Goal: Task Accomplishment & Management: Complete application form

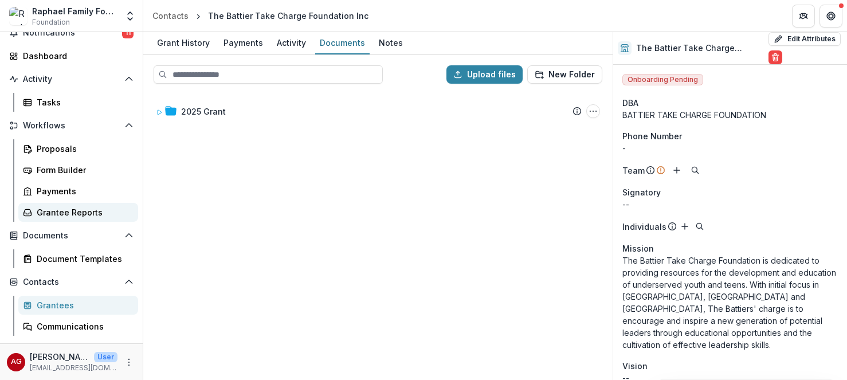
scroll to position [50, 0]
click at [79, 214] on div "Grantee Reports" at bounding box center [83, 212] width 92 height 12
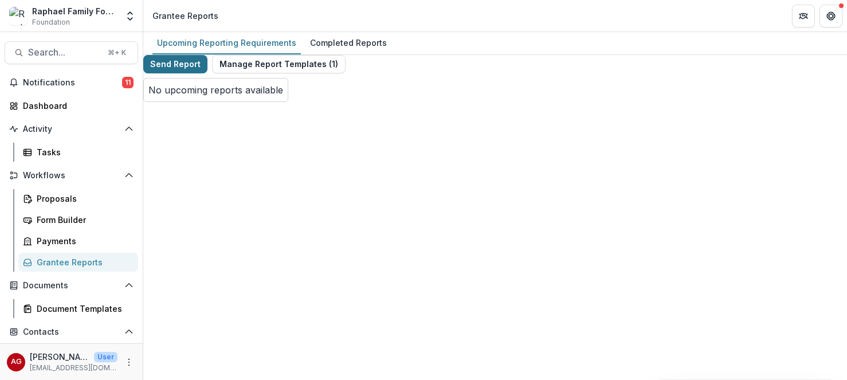
click at [197, 73] on button "Send Report" at bounding box center [175, 64] width 64 height 18
select select "********"
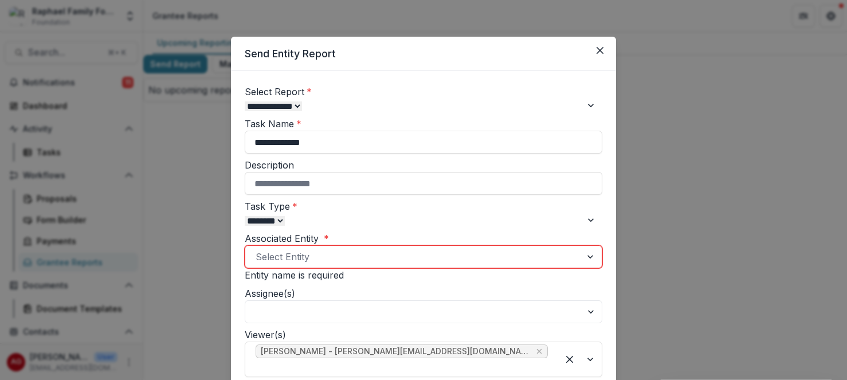
click at [320, 265] on div at bounding box center [413, 257] width 315 height 16
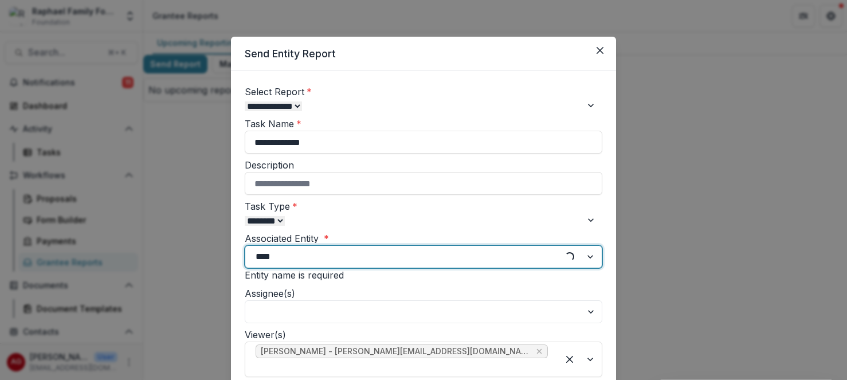
type input "*****"
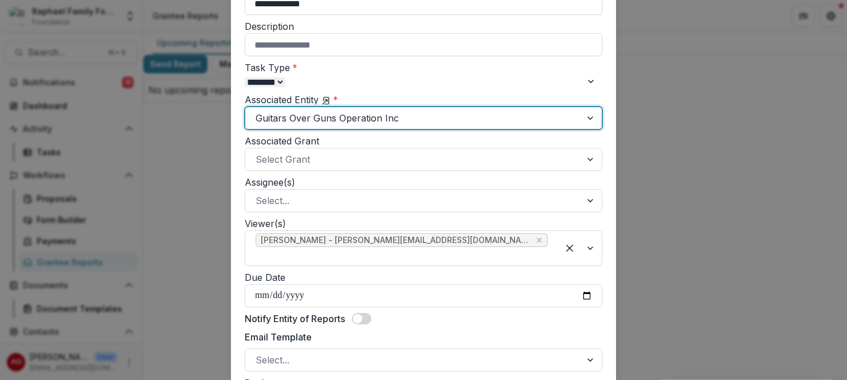
scroll to position [188, 0]
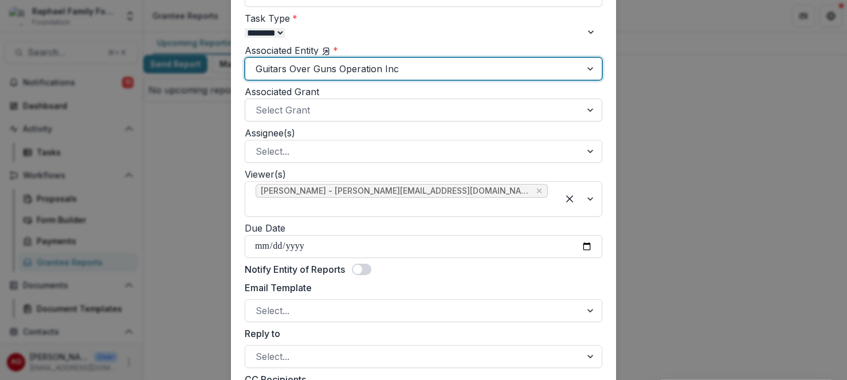
click at [586, 121] on div at bounding box center [591, 110] width 21 height 22
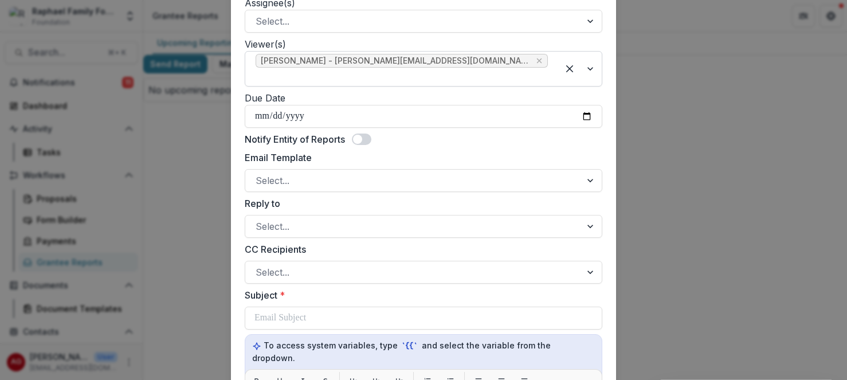
scroll to position [330, 0]
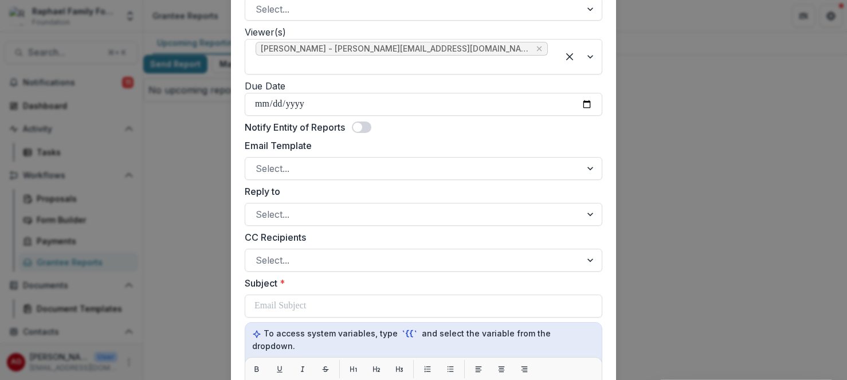
click at [371, 133] on span at bounding box center [361, 126] width 19 height 11
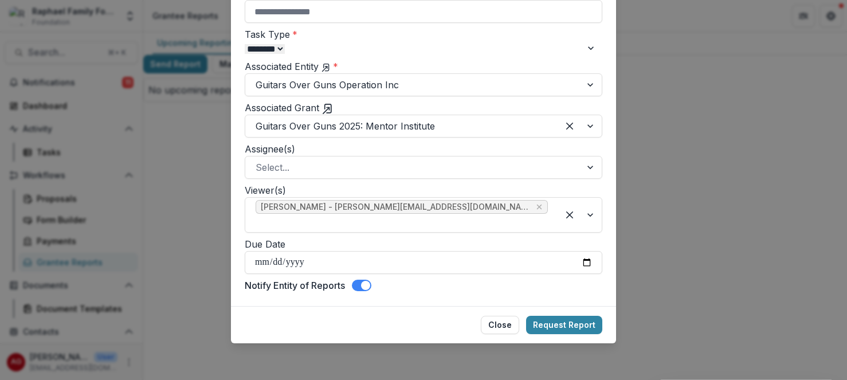
scroll to position [219, 0]
click at [583, 262] on input "Due Date" at bounding box center [424, 262] width 358 height 23
type input "**********"
click at [366, 170] on div at bounding box center [413, 167] width 315 height 16
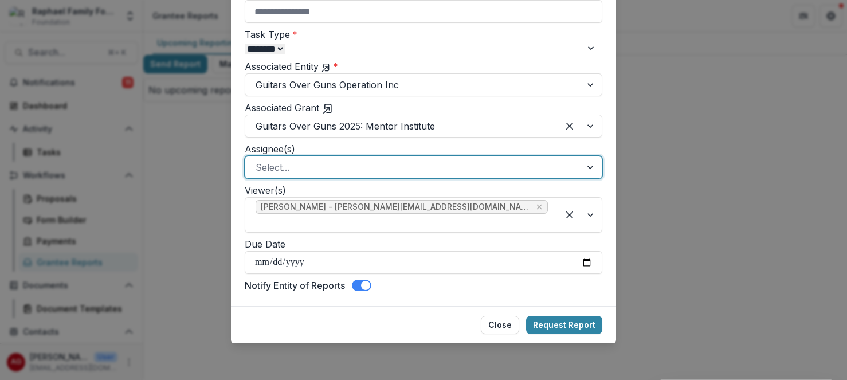
click at [366, 170] on div at bounding box center [413, 167] width 315 height 16
click at [578, 323] on button "Request Report" at bounding box center [564, 325] width 76 height 18
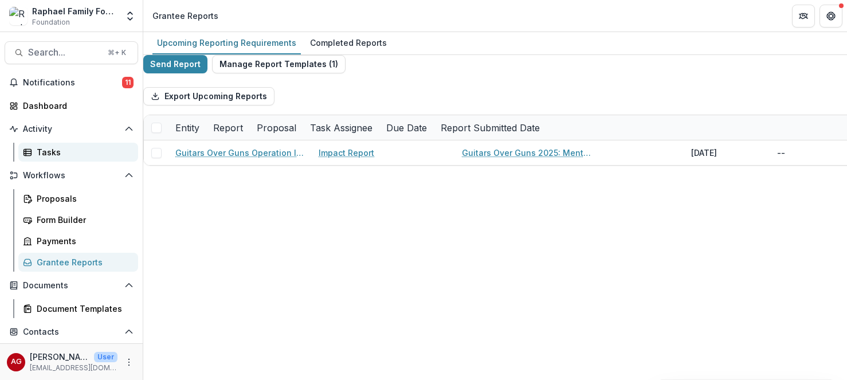
click at [40, 150] on div "Tasks" at bounding box center [83, 152] width 92 height 12
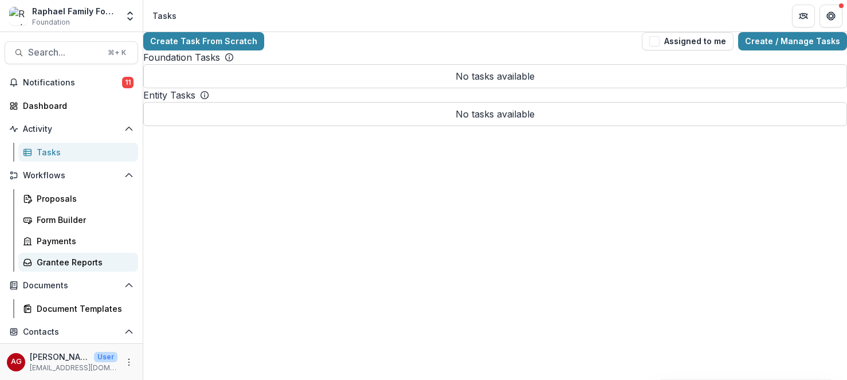
click at [46, 258] on div "Grantee Reports" at bounding box center [83, 262] width 92 height 12
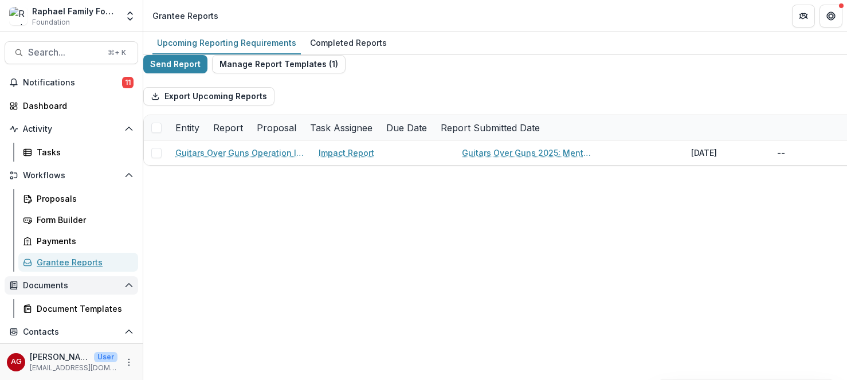
scroll to position [111, 0]
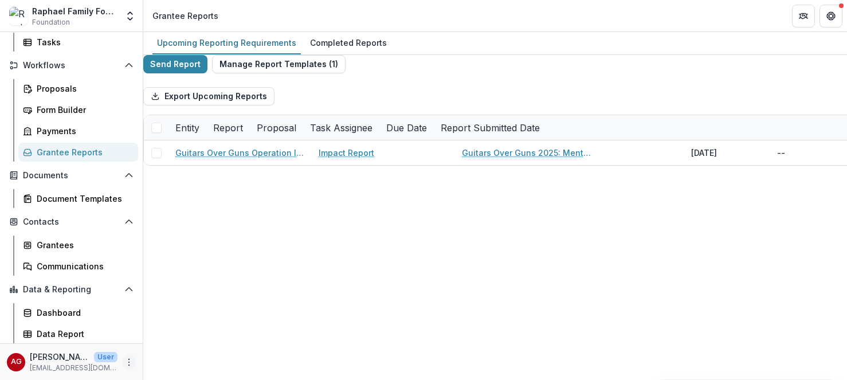
click at [126, 362] on icon "More" at bounding box center [128, 362] width 9 height 9
click at [186, 341] on link "User Settings" at bounding box center [204, 337] width 123 height 19
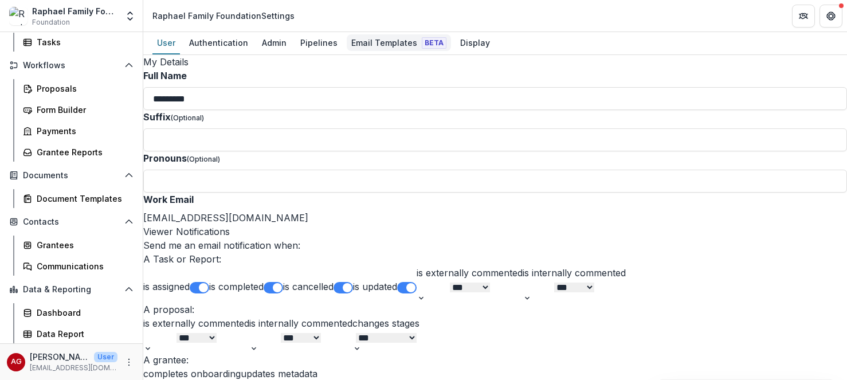
click at [373, 40] on div "Email Templates Beta" at bounding box center [399, 42] width 104 height 17
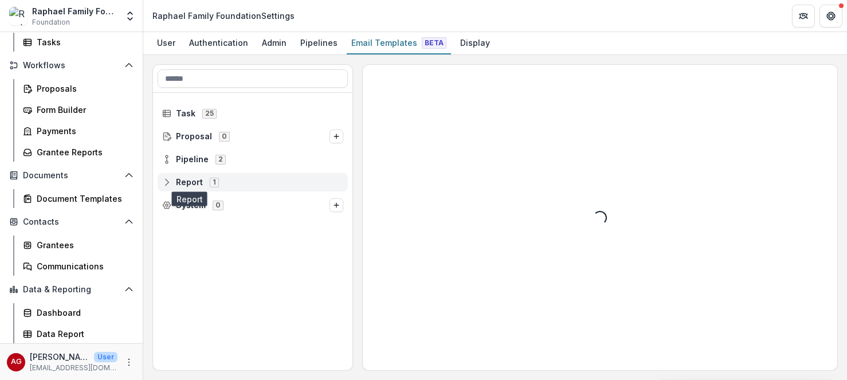
click at [189, 182] on span "Report" at bounding box center [189, 183] width 27 height 10
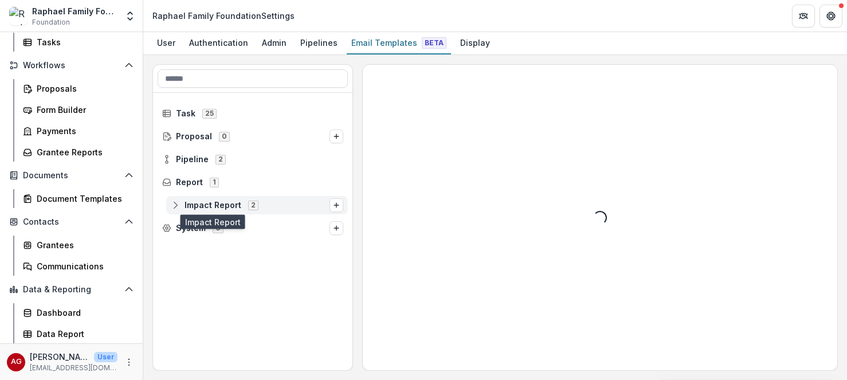
click at [209, 201] on span "Impact Report" at bounding box center [213, 206] width 57 height 10
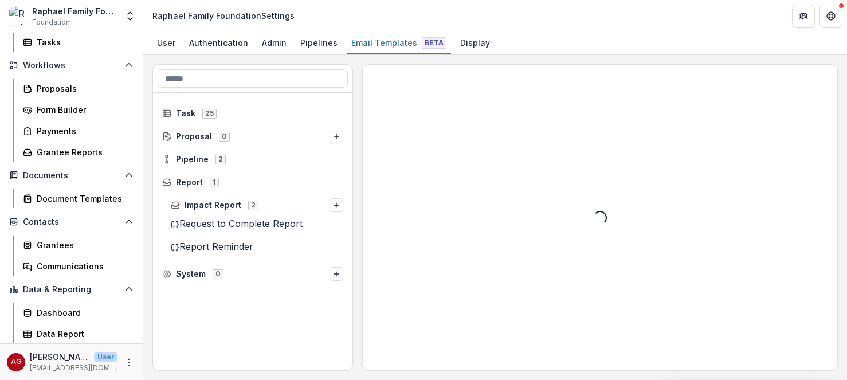
click at [246, 226] on span "Request to Complete Report" at bounding box center [240, 223] width 123 height 11
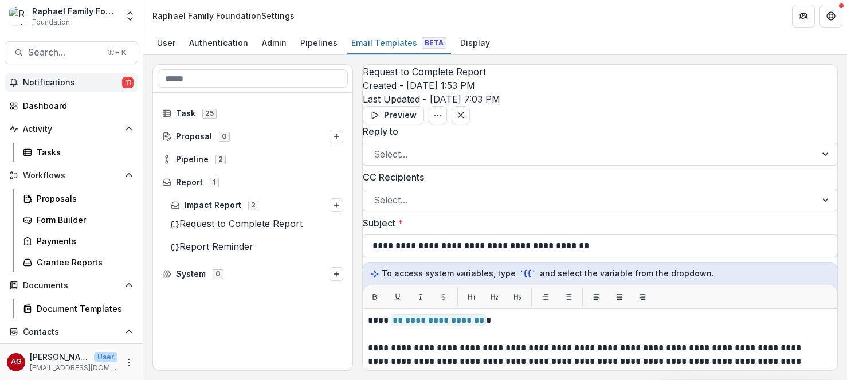
click at [60, 87] on span "Notifications" at bounding box center [72, 83] width 99 height 10
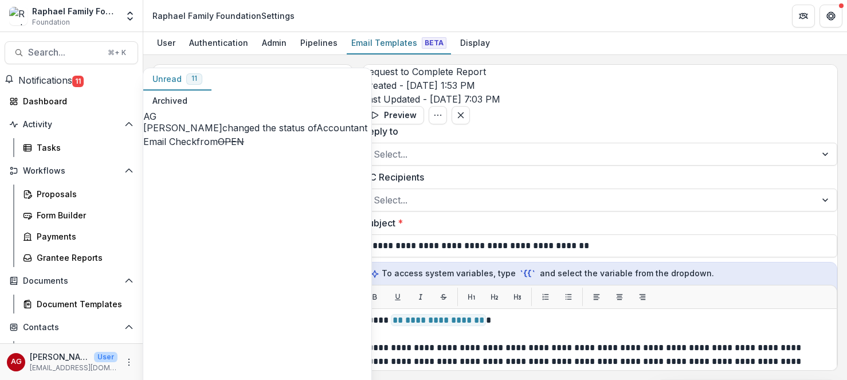
scroll to position [469, 0]
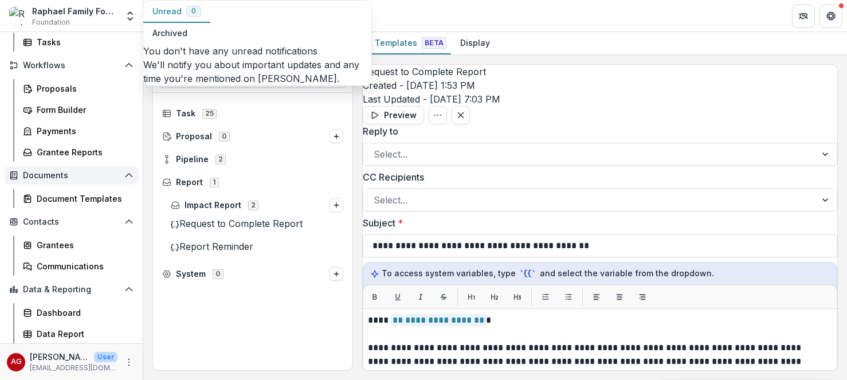
scroll to position [0, 0]
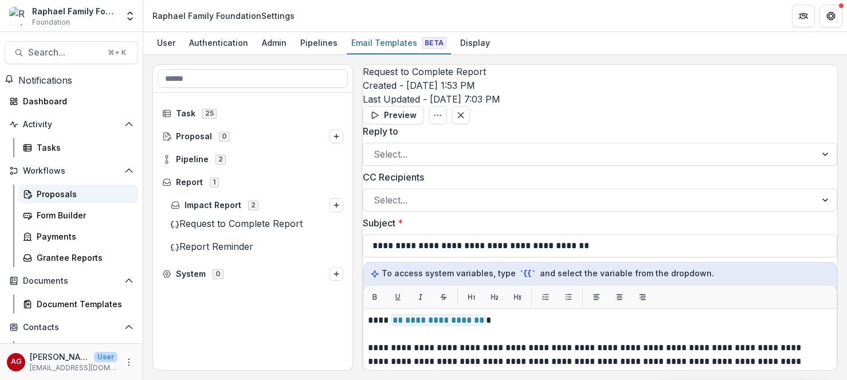
click at [69, 197] on div "Proposals" at bounding box center [83, 194] width 92 height 12
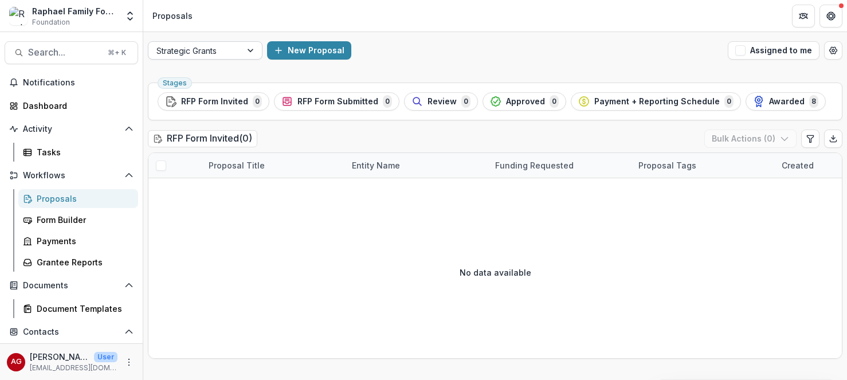
click at [249, 49] on div at bounding box center [251, 50] width 21 height 17
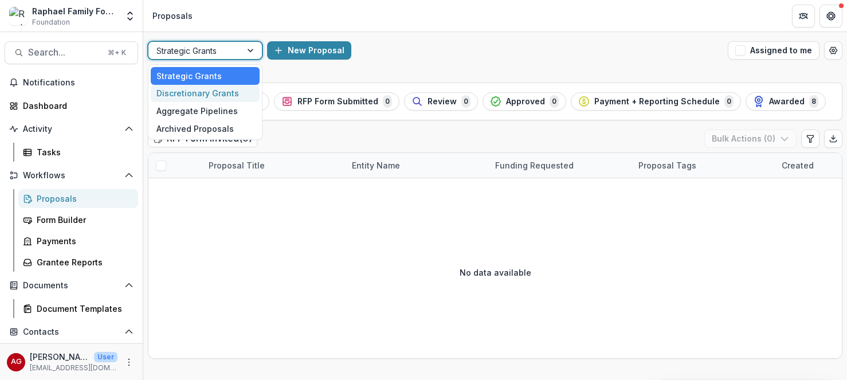
click at [221, 93] on div "Discretionary Grants" at bounding box center [205, 94] width 109 height 18
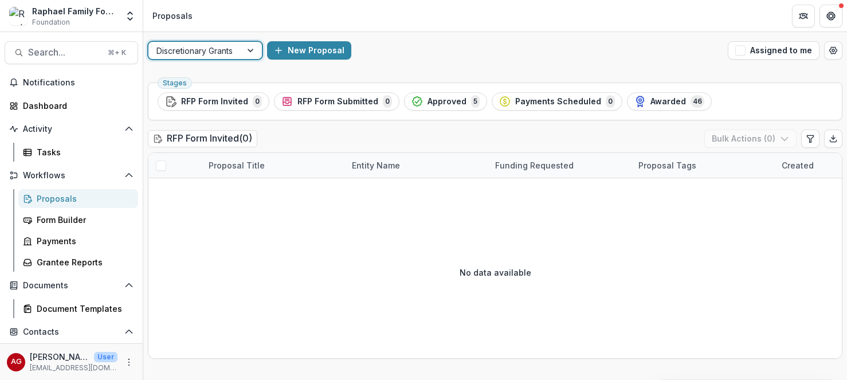
click at [249, 50] on div at bounding box center [251, 50] width 21 height 17
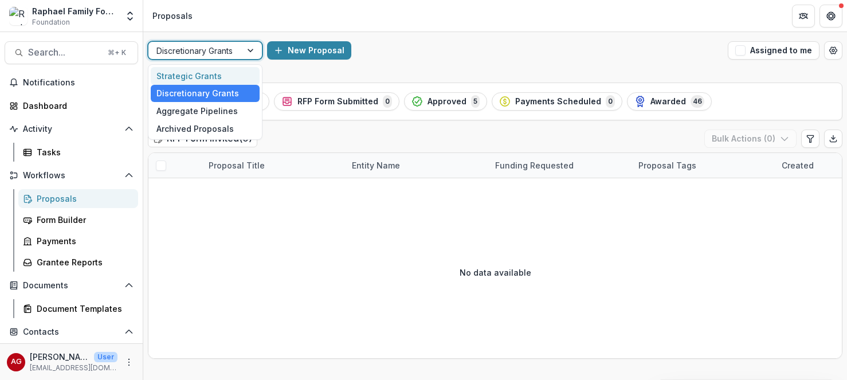
click at [230, 75] on div "Strategic Grants" at bounding box center [205, 76] width 109 height 18
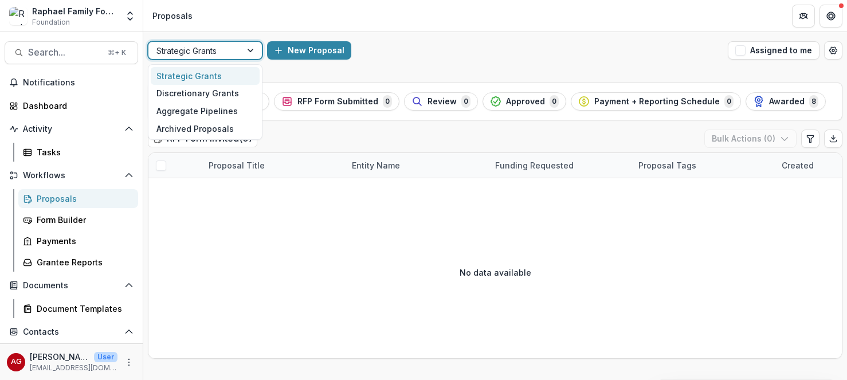
click at [253, 50] on div at bounding box center [251, 50] width 21 height 17
click at [225, 91] on div "Discretionary Grants" at bounding box center [205, 94] width 109 height 18
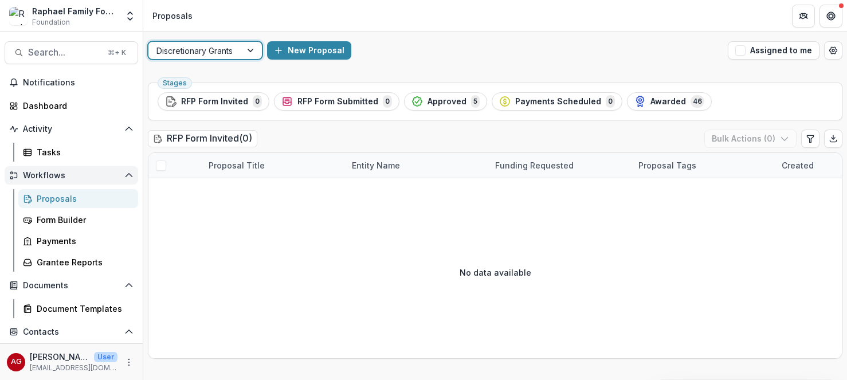
scroll to position [111, 0]
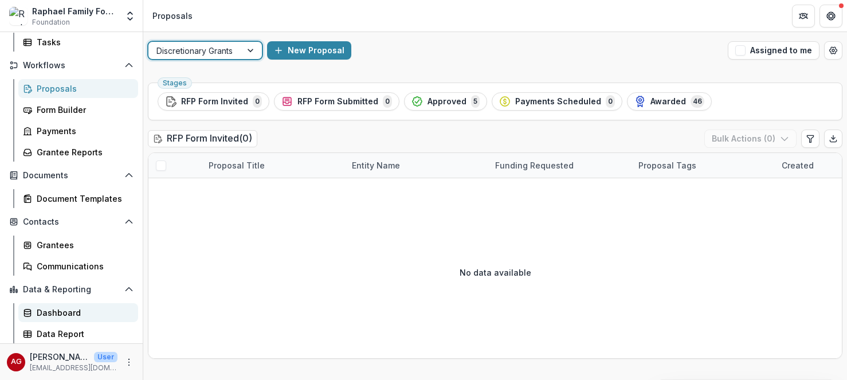
click at [65, 311] on div "Dashboard" at bounding box center [83, 313] width 92 height 12
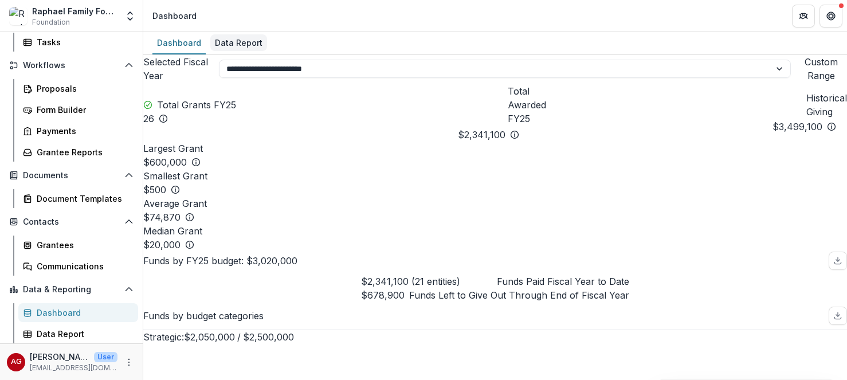
click at [239, 44] on div "Data Report" at bounding box center [238, 42] width 57 height 17
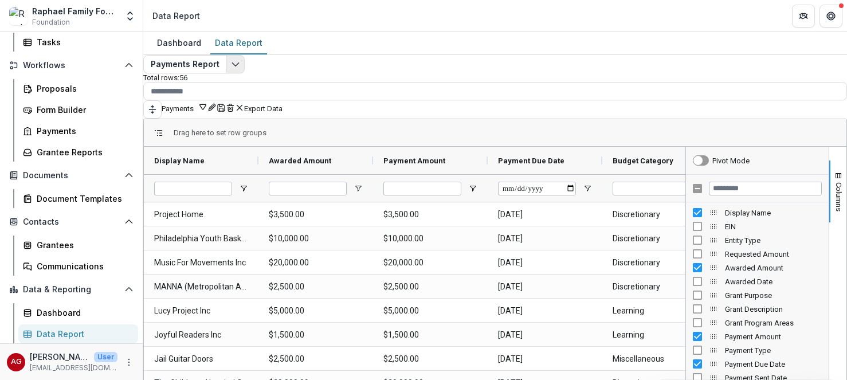
click at [245, 73] on button "Edit selected report" at bounding box center [235, 64] width 18 height 18
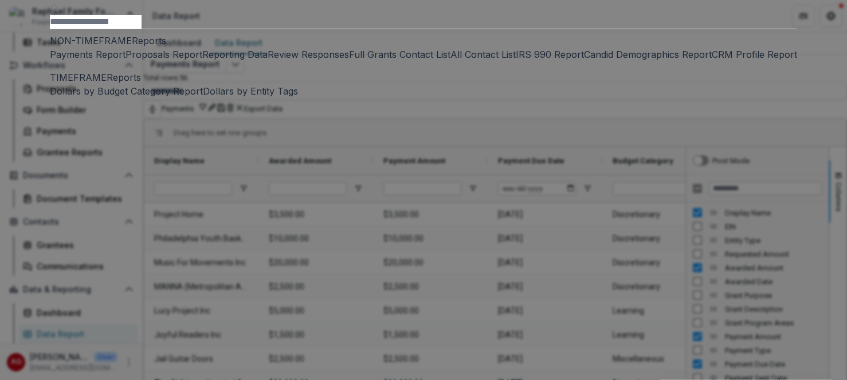
click at [126, 61] on button "Payments Report" at bounding box center [88, 55] width 76 height 14
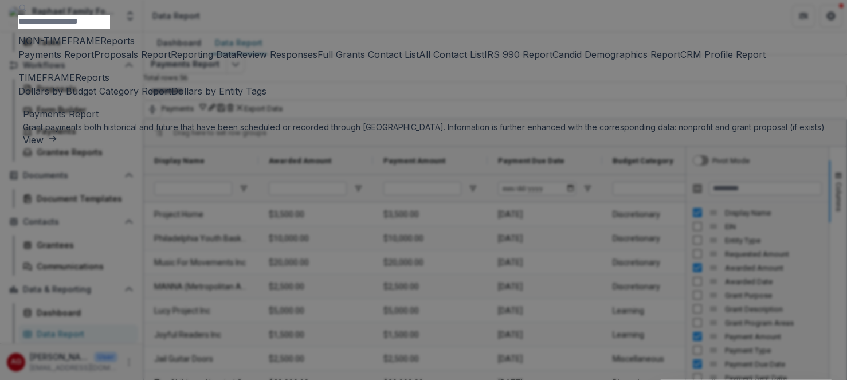
click at [171, 61] on button "Proposals Report" at bounding box center [132, 55] width 77 height 14
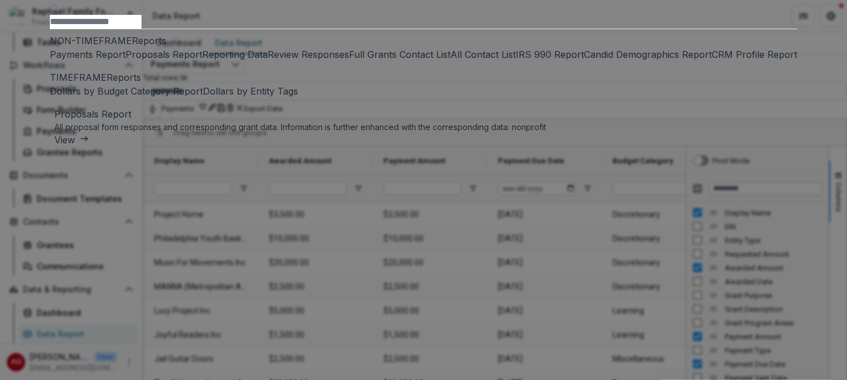
click at [126, 61] on button "Payments Report" at bounding box center [88, 55] width 76 height 14
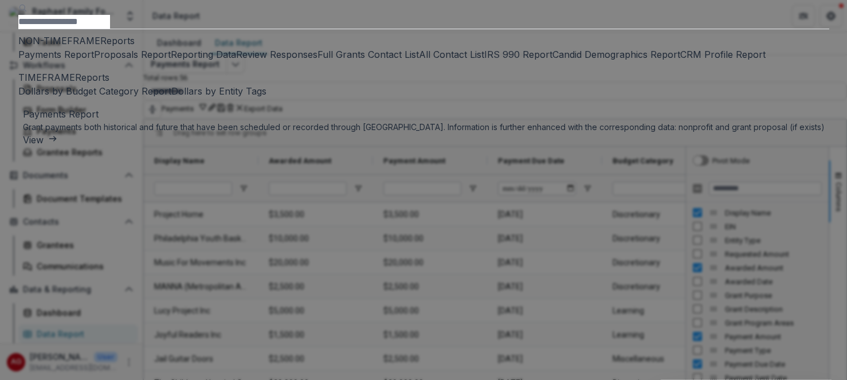
click at [57, 147] on button "View" at bounding box center [40, 140] width 34 height 14
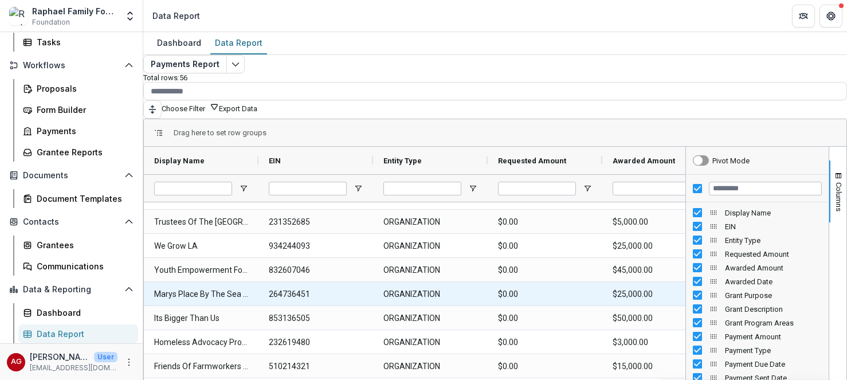
scroll to position [787, 0]
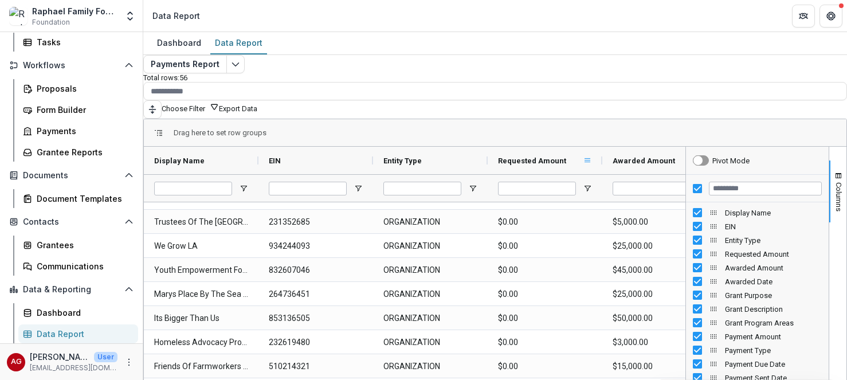
click at [592, 156] on span at bounding box center [587, 160] width 9 height 9
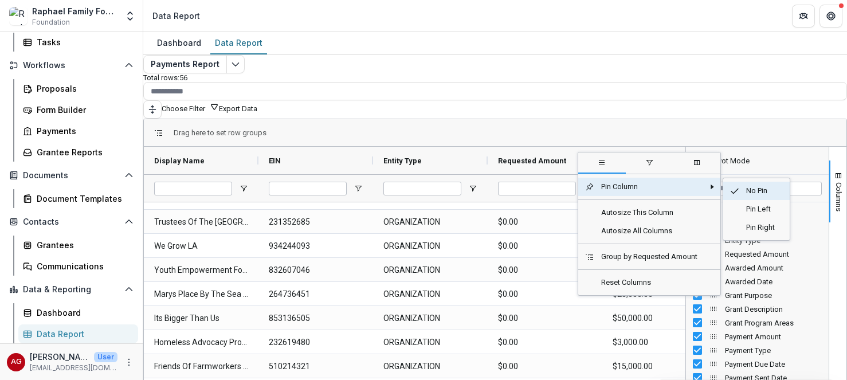
click at [769, 187] on span "No Pin" at bounding box center [761, 191] width 44 height 18
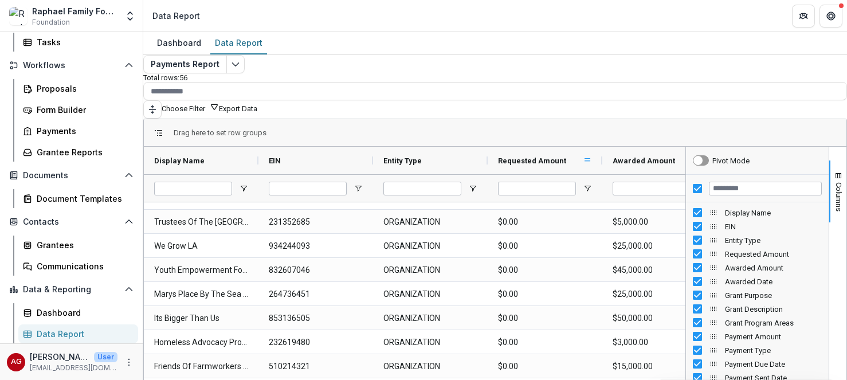
click at [592, 156] on span at bounding box center [587, 160] width 9 height 9
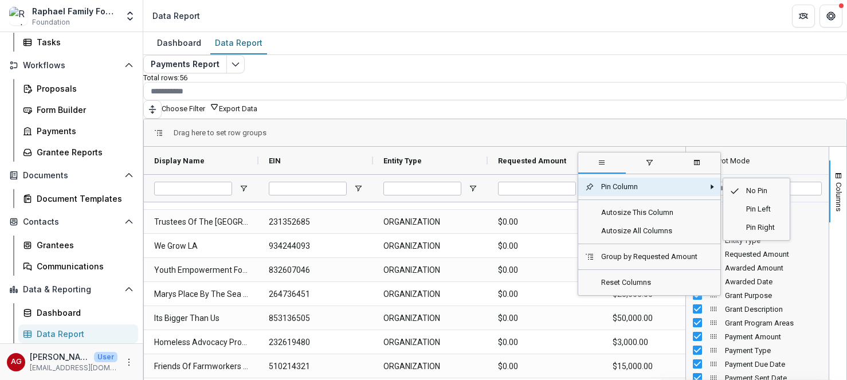
click at [717, 182] on span "Column Menu" at bounding box center [712, 186] width 9 height 9
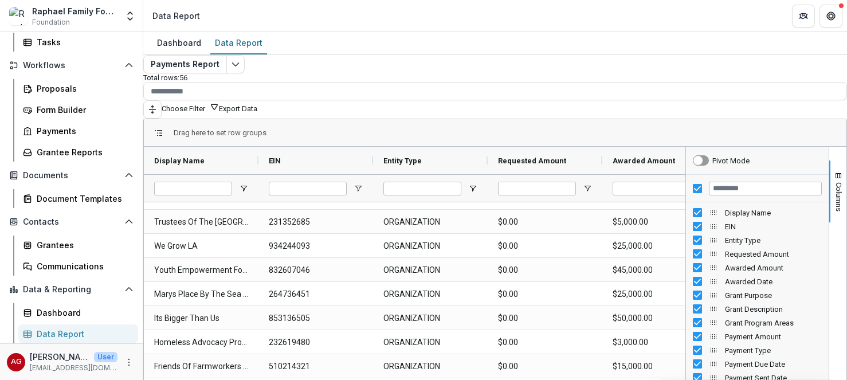
click at [705, 124] on div "Drag here to set row groups" at bounding box center [495, 133] width 703 height 28
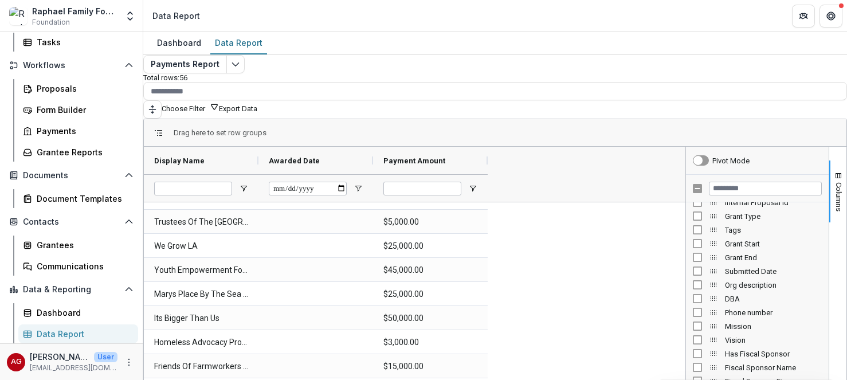
scroll to position [391, 0]
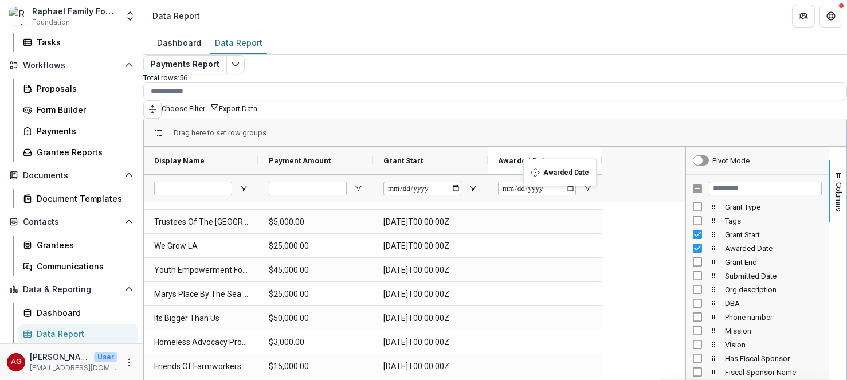
drag, startPoint x: 314, startPoint y: 152, endPoint x: 529, endPoint y: 165, distance: 215.3
click at [529, 165] on body "Skip to content Raphael Family Foundation Foundation Team Settings Admin Settin…" at bounding box center [423, 190] width 847 height 380
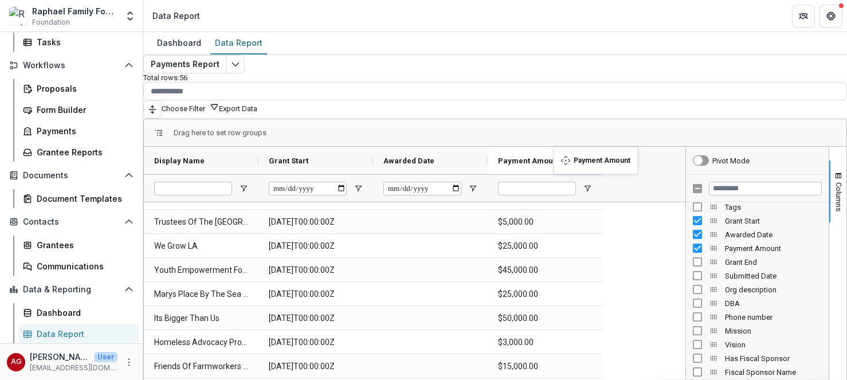
drag, startPoint x: 319, startPoint y: 153, endPoint x: 560, endPoint y: 151, distance: 240.7
click at [560, 151] on body "Skip to content Raphael Family Foundation Foundation Team Settings Admin Settin…" at bounding box center [423, 190] width 847 height 380
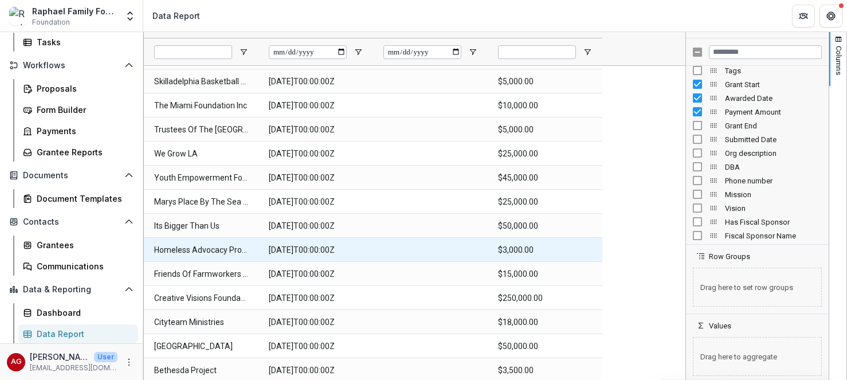
scroll to position [699, 0]
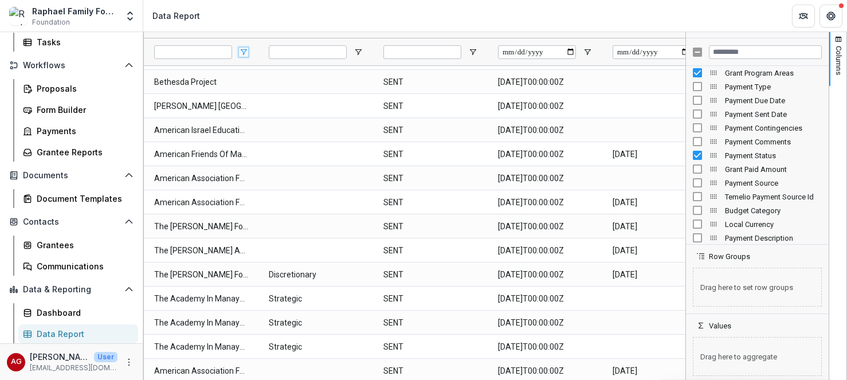
click at [248, 48] on span "Open Filter Menu" at bounding box center [243, 52] width 9 height 9
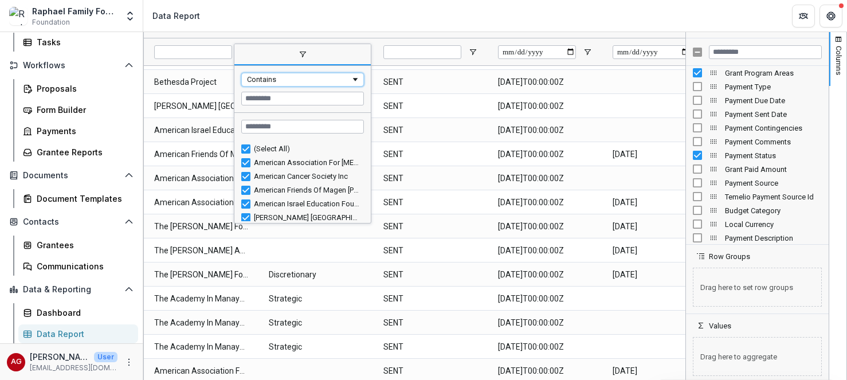
click at [360, 75] on span "Filtering operator" at bounding box center [355, 79] width 9 height 9
click at [226, 56] on div at bounding box center [193, 51] width 78 height 27
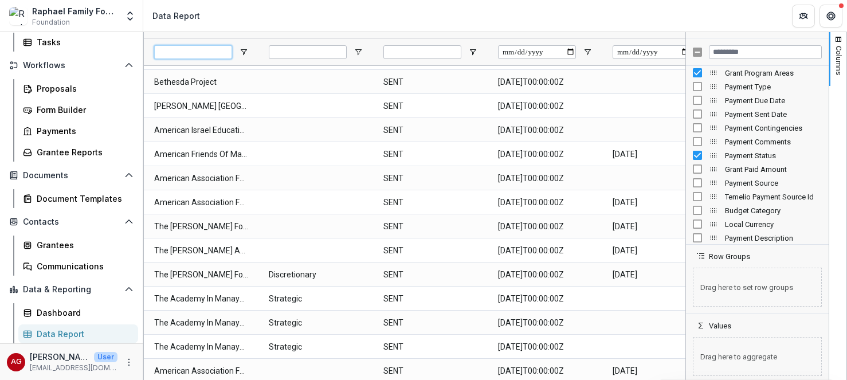
click at [223, 50] on input "Display Name Filter Input" at bounding box center [193, 52] width 78 height 14
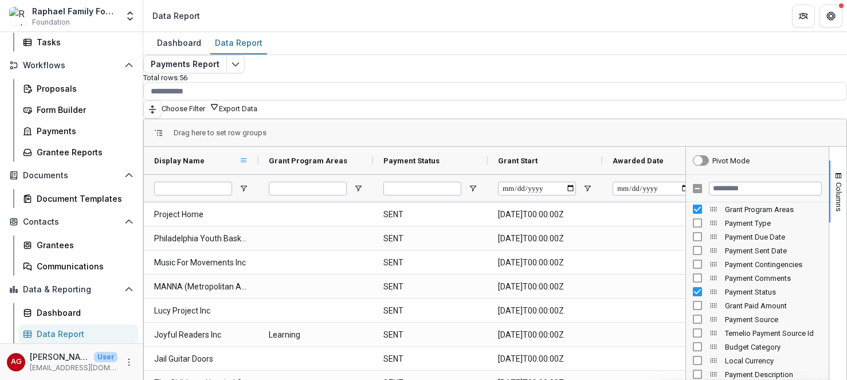
click at [248, 156] on span at bounding box center [243, 160] width 9 height 9
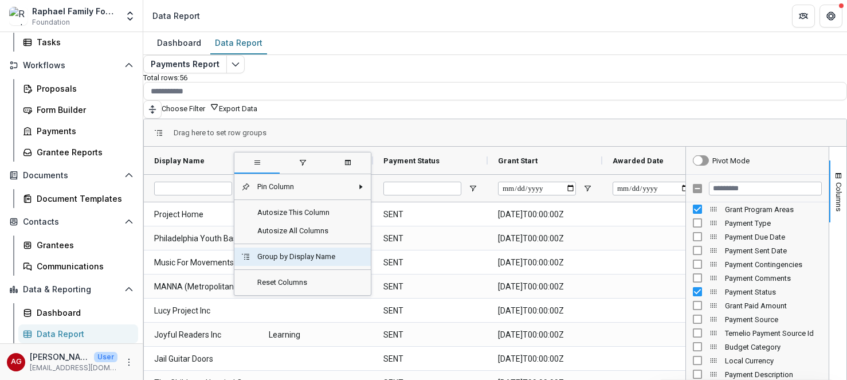
click at [299, 255] on span "Group by Display Name" at bounding box center [301, 257] width 103 height 18
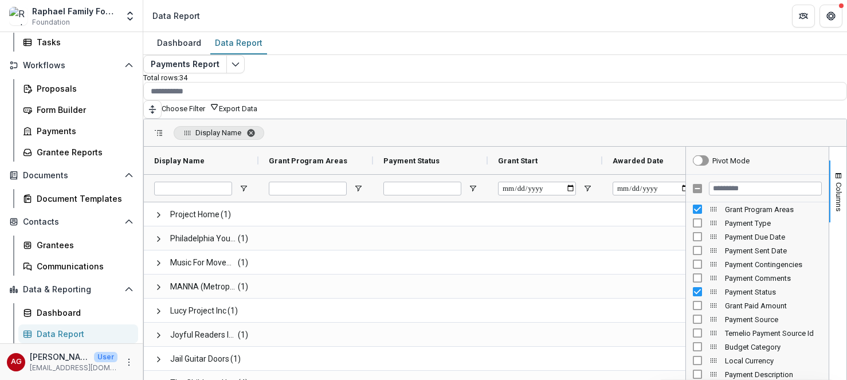
click at [256, 128] on span "Display Name. Press ENTER to sort. Press DELETE to remove" at bounding box center [250, 132] width 9 height 9
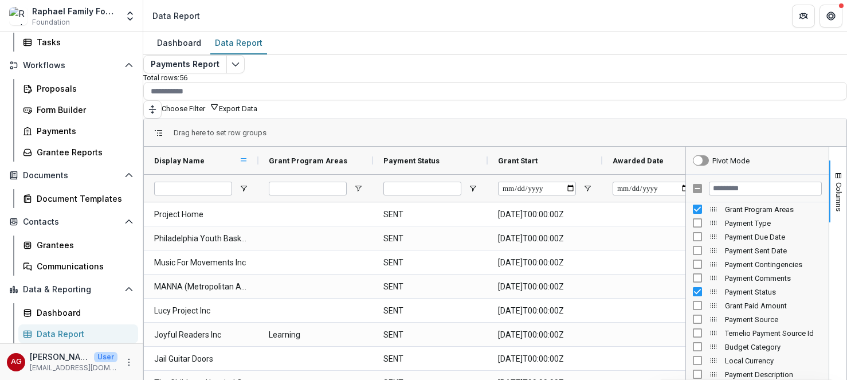
click at [248, 156] on span at bounding box center [243, 160] width 9 height 9
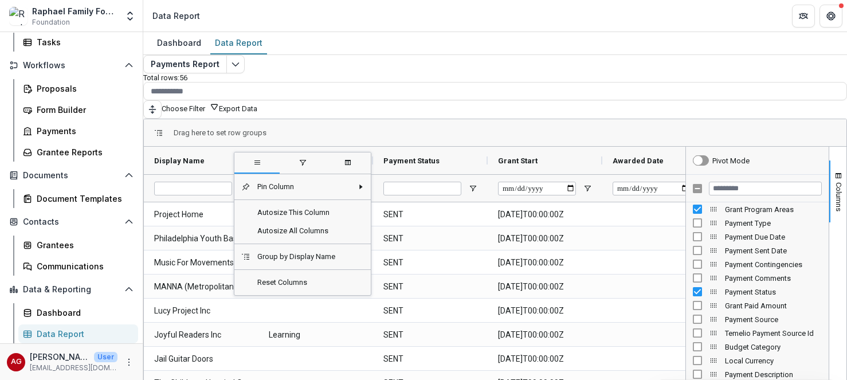
click at [262, 160] on span "general" at bounding box center [257, 162] width 9 height 9
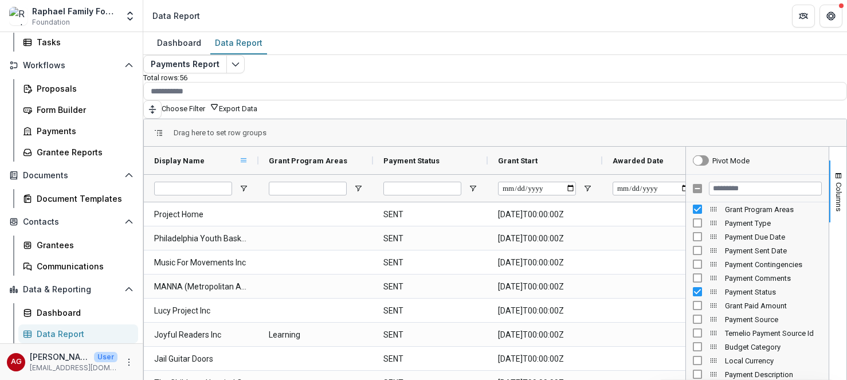
click at [248, 156] on span at bounding box center [243, 160] width 9 height 9
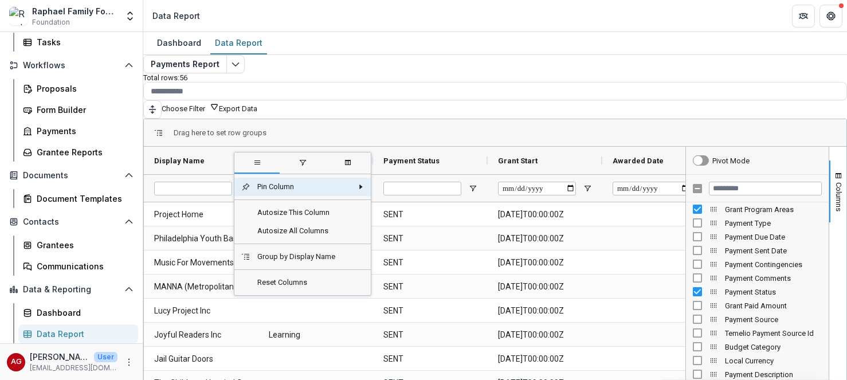
click at [352, 160] on span "columns" at bounding box center [347, 162] width 9 height 9
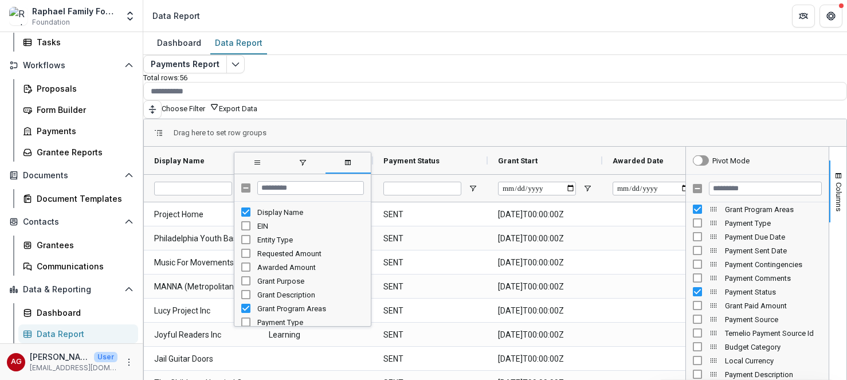
click at [352, 161] on span "columns" at bounding box center [347, 162] width 9 height 9
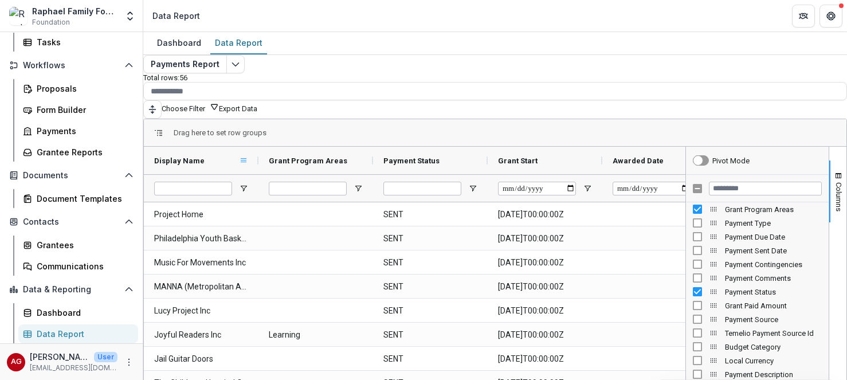
click at [248, 156] on span at bounding box center [243, 160] width 9 height 9
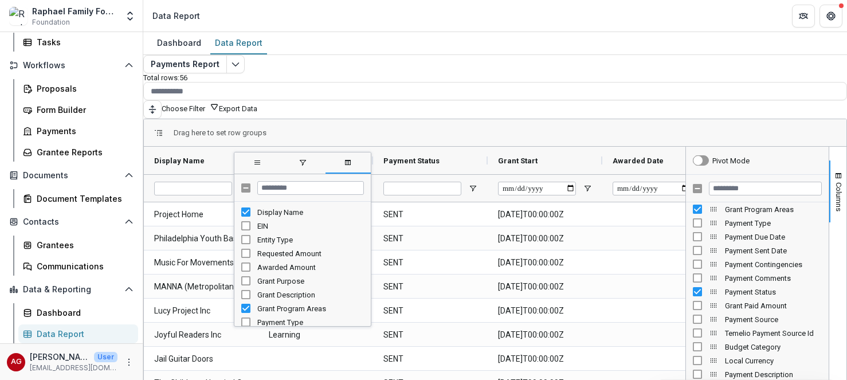
click at [307, 158] on span "filter" at bounding box center [302, 162] width 9 height 9
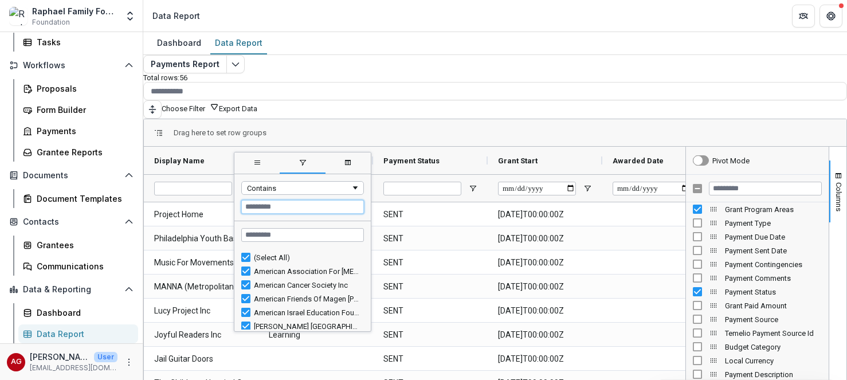
click at [304, 201] on input "Filter Value" at bounding box center [302, 207] width 123 height 14
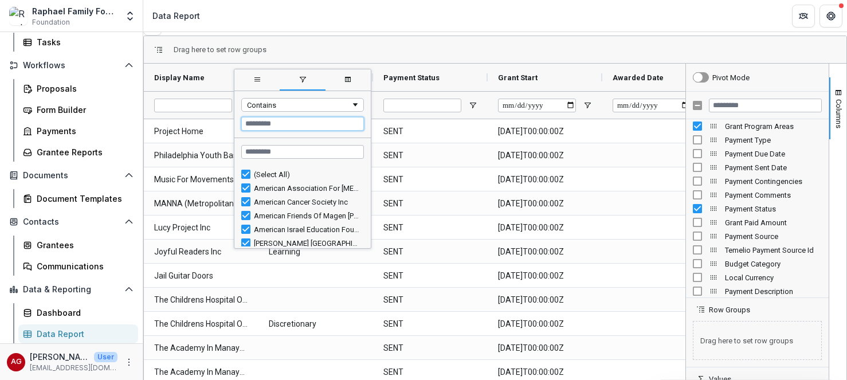
click at [337, 117] on input "Filter Value" at bounding box center [302, 124] width 123 height 14
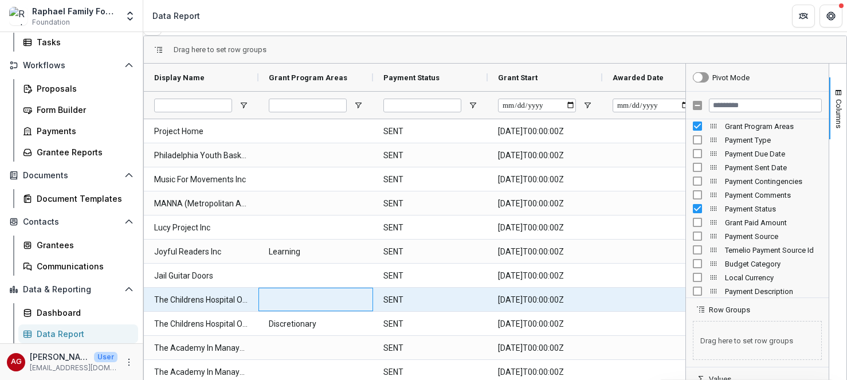
click at [318, 299] on div at bounding box center [315, 299] width 115 height 23
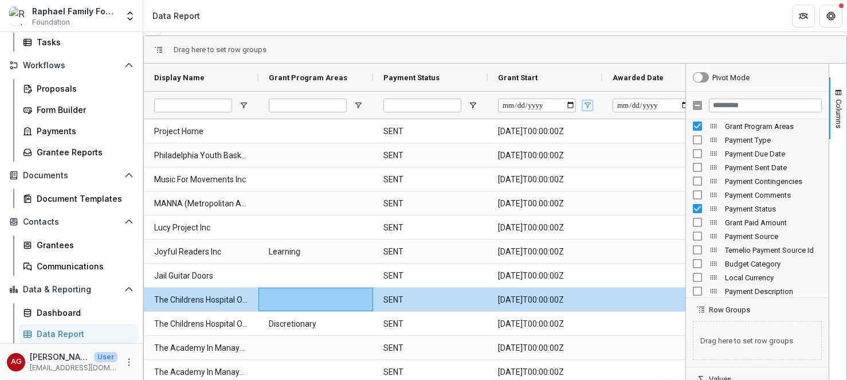
click at [592, 103] on span "Open Filter Menu" at bounding box center [587, 105] width 9 height 9
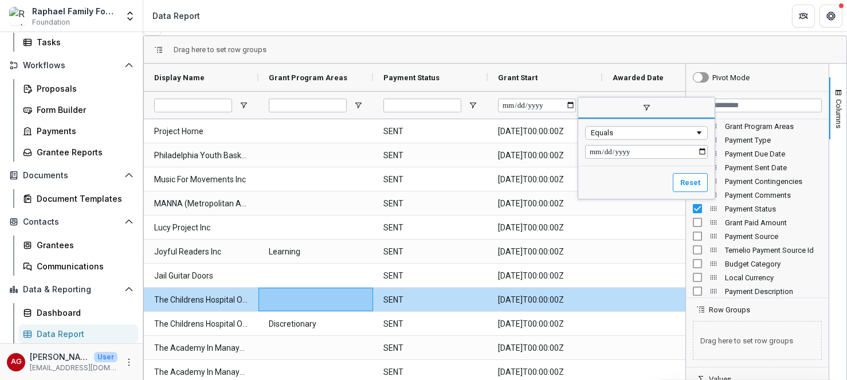
click at [593, 104] on span "filter" at bounding box center [646, 108] width 136 height 21
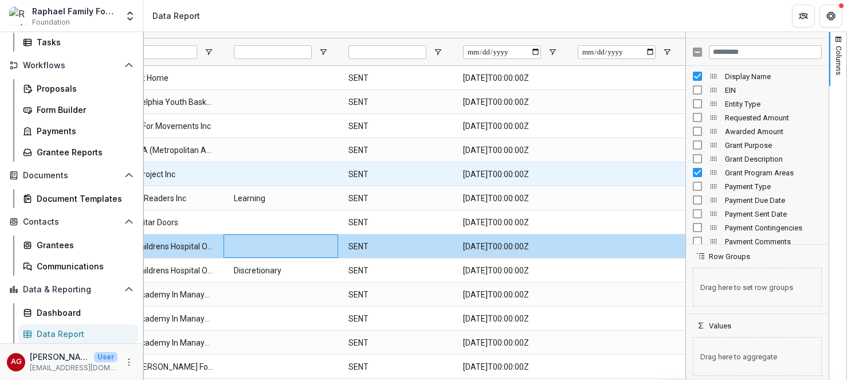
scroll to position [0, 82]
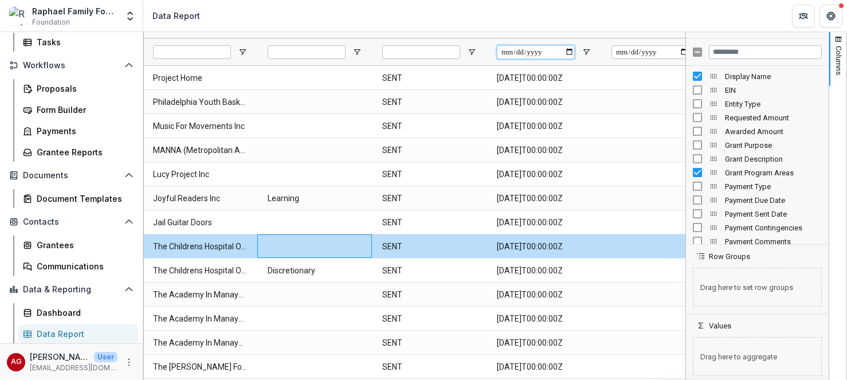
click at [547, 48] on input "Grant Start Filter Input" at bounding box center [536, 52] width 78 height 14
click at [518, 50] on input "Grant Start Filter Input" at bounding box center [536, 52] width 78 height 14
click at [534, 48] on input "Grant Start Filter Input" at bounding box center [536, 52] width 78 height 14
click at [552, 47] on input "Grant Start Filter Input" at bounding box center [536, 52] width 78 height 14
type input "**********"
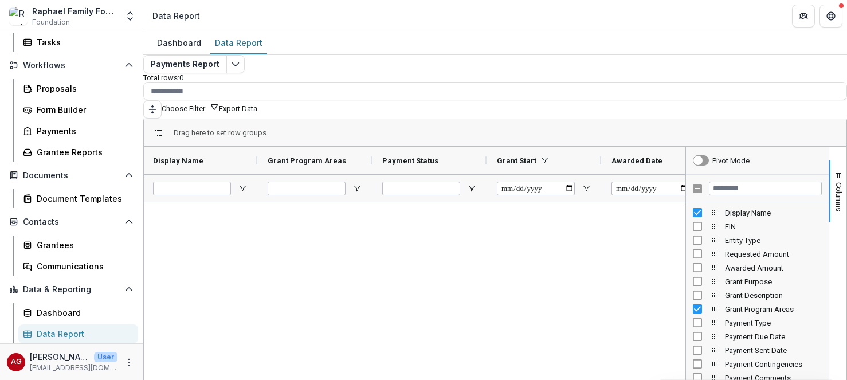
click at [563, 229] on div at bounding box center [415, 360] width 542 height 317
click at [562, 186] on input "**********" at bounding box center [536, 189] width 78 height 14
click at [561, 184] on input "**********" at bounding box center [536, 189] width 78 height 14
click at [538, 184] on input "**********" at bounding box center [536, 189] width 78 height 14
click at [515, 185] on input "**********" at bounding box center [536, 189] width 78 height 14
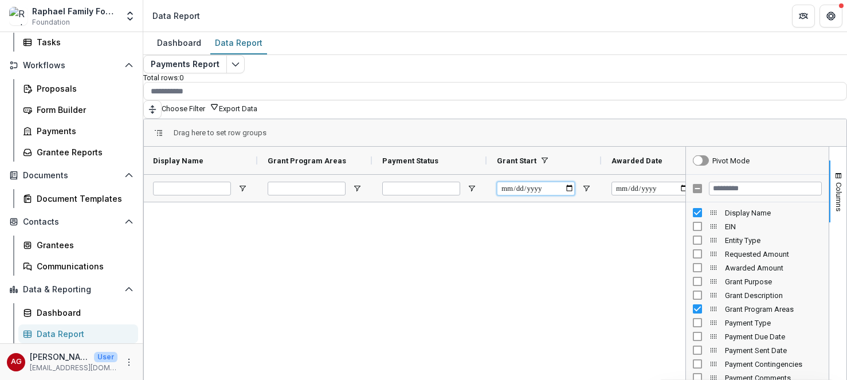
drag, startPoint x: 515, startPoint y: 185, endPoint x: 558, endPoint y: 183, distance: 43.0
click at [558, 183] on input "**********" at bounding box center [536, 189] width 78 height 14
click at [564, 183] on input "**********" at bounding box center [536, 189] width 78 height 14
click at [645, 185] on input "Awarded Date Filter Input" at bounding box center [650, 189] width 78 height 14
click at [634, 186] on input "Awarded Date Filter Input" at bounding box center [650, 189] width 78 height 14
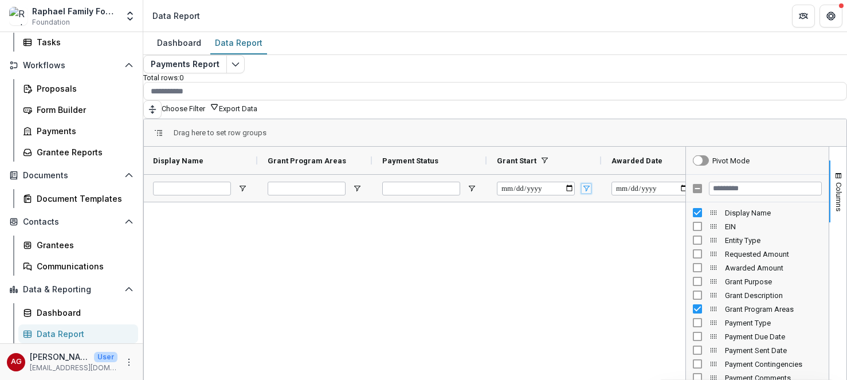
click at [591, 184] on span "Open Filter Menu" at bounding box center [586, 188] width 9 height 9
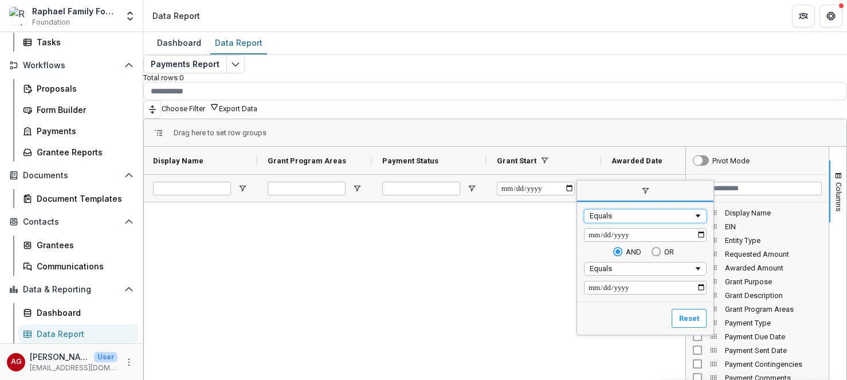
click at [703, 212] on span "Filtering operator" at bounding box center [697, 215] width 9 height 9
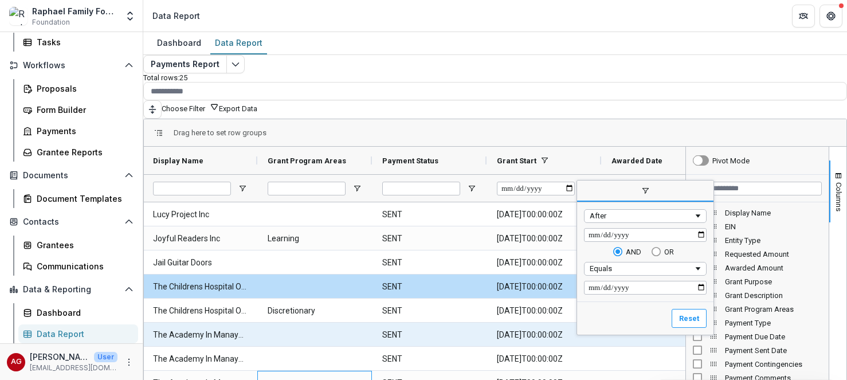
click at [527, 335] on Start-3670 "[DATE]T00:00:00Z" at bounding box center [544, 334] width 94 height 23
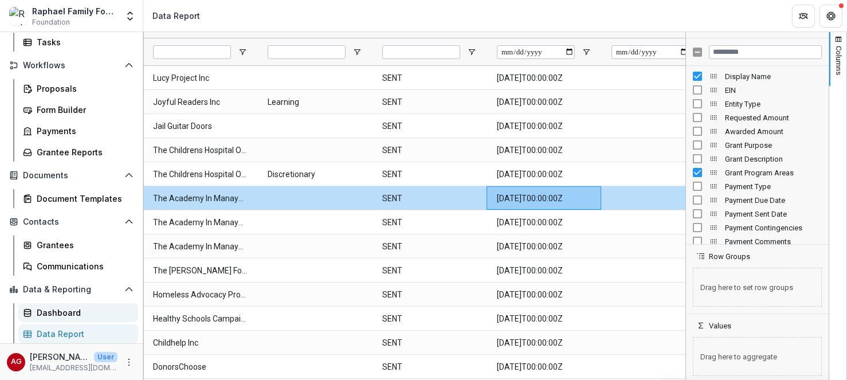
click at [61, 312] on div "Dashboard" at bounding box center [83, 313] width 92 height 12
